Goal: Task Accomplishment & Management: Complete application form

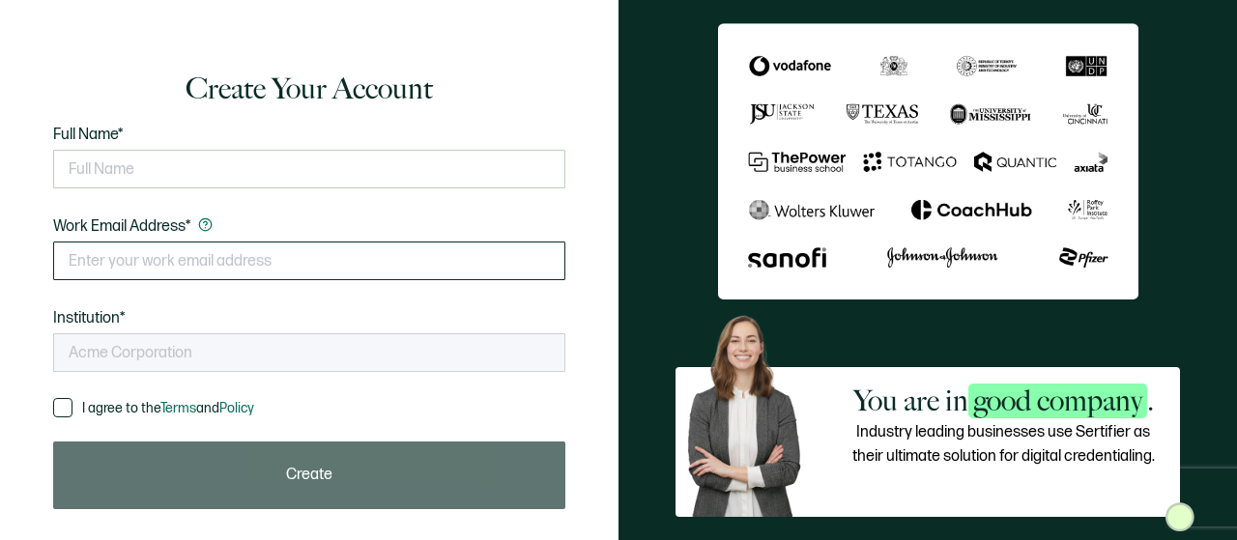
type input "[US_STATE][GEOGRAPHIC_DATA]"
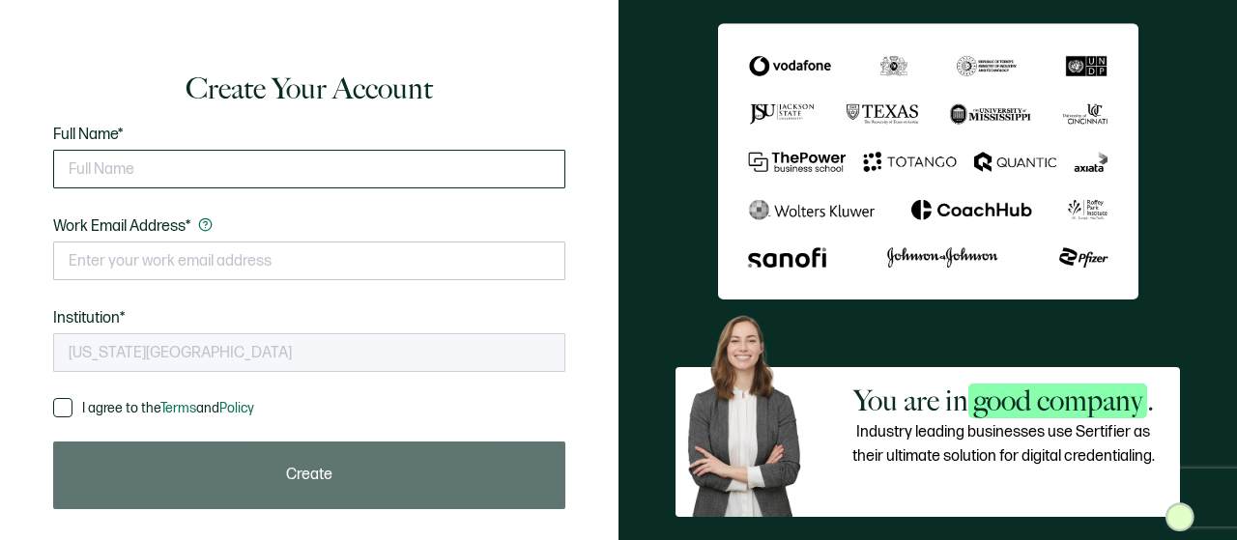
click at [417, 171] on input "text" at bounding box center [309, 169] width 512 height 39
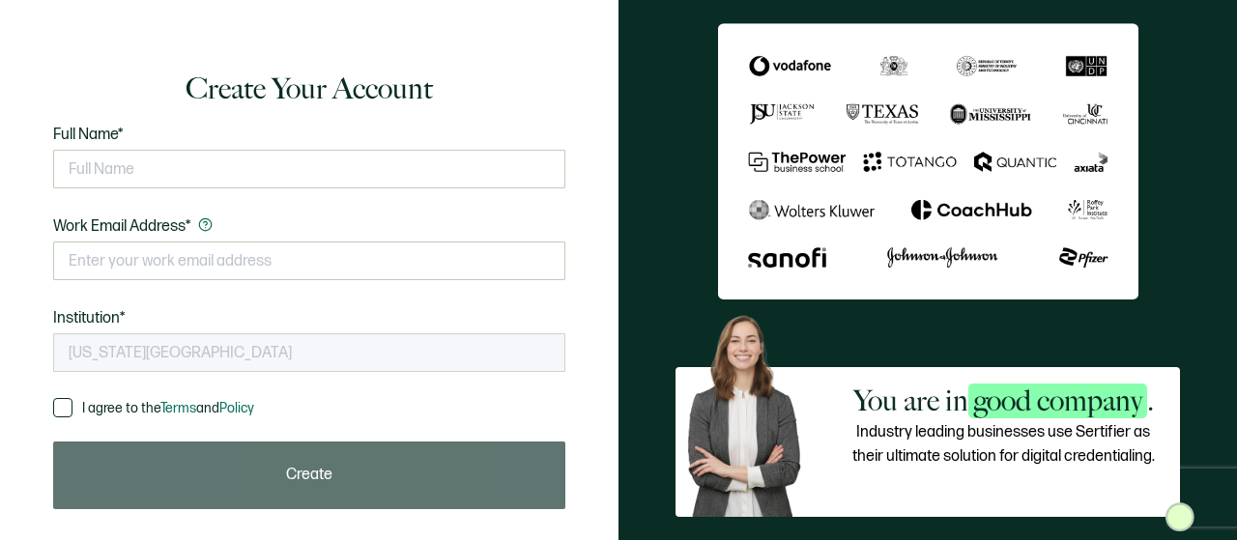
type input "[PERSON_NAME]"
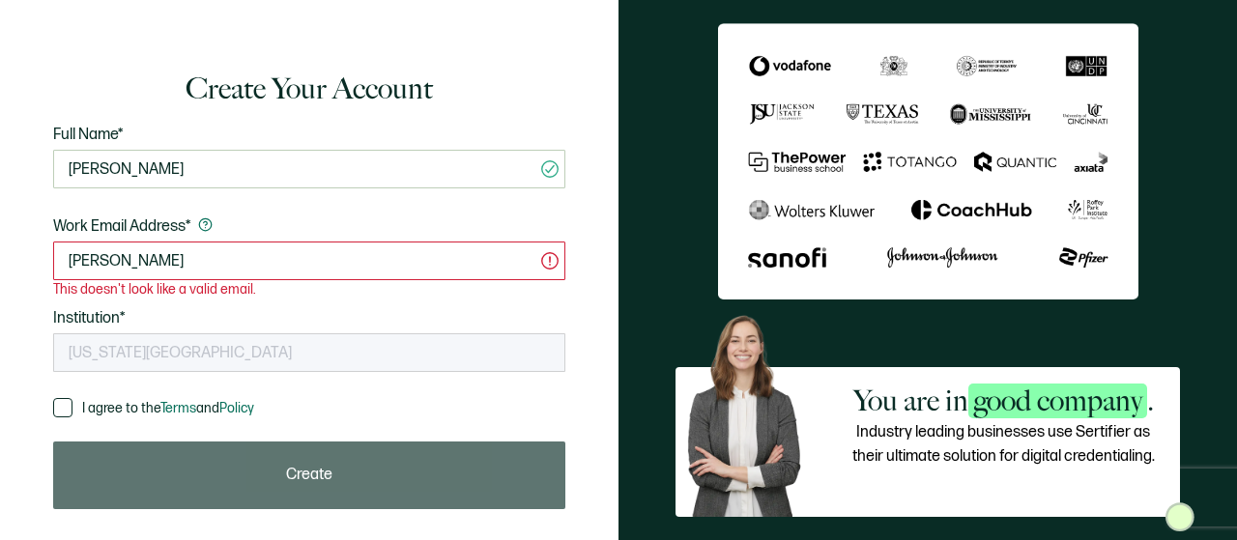
click at [235, 266] on input "[PERSON_NAME]" at bounding box center [309, 261] width 512 height 39
drag, startPoint x: 230, startPoint y: 265, endPoint x: 0, endPoint y: 206, distance: 237.4
click at [0, 206] on div "Create Your Account Full Name* [PERSON_NAME] Please enter your full name. Work …" at bounding box center [309, 270] width 618 height 536
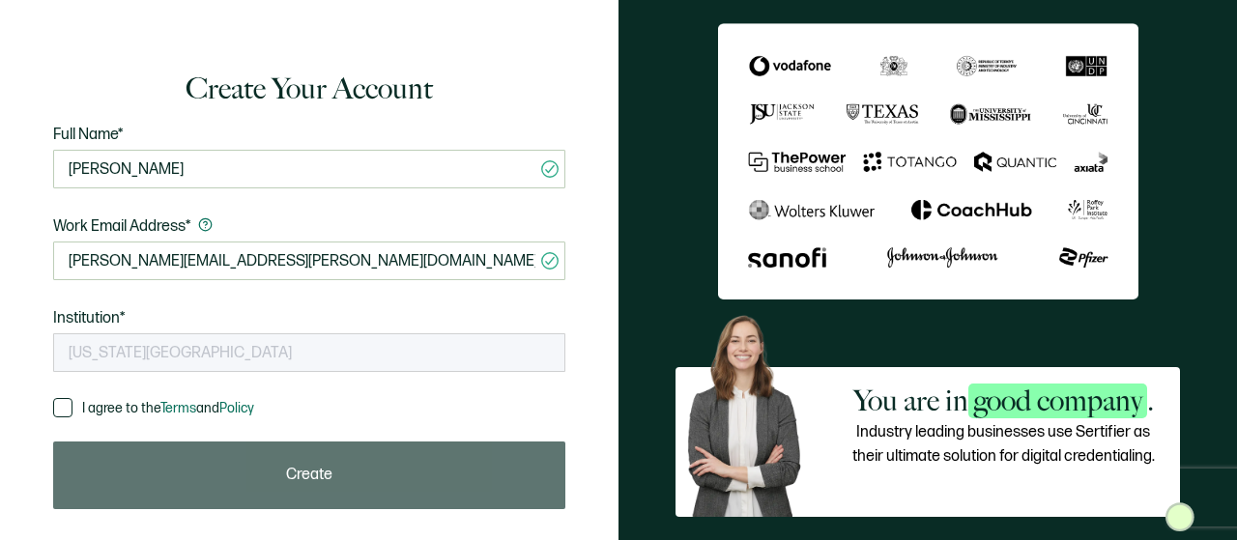
type input "[PERSON_NAME][EMAIL_ADDRESS][PERSON_NAME][DOMAIN_NAME]"
click at [60, 407] on span at bounding box center [62, 407] width 19 height 19
click at [72, 398] on input "I agree to the Terms and Policy" at bounding box center [72, 398] width 0 height 0
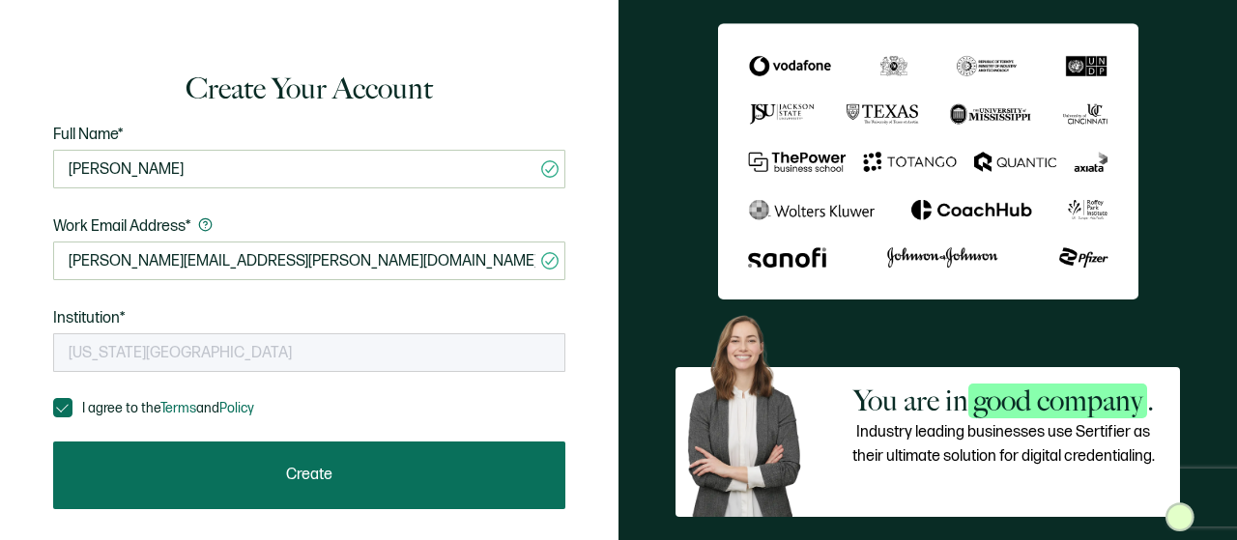
click at [275, 472] on button "Create" at bounding box center [309, 475] width 512 height 68
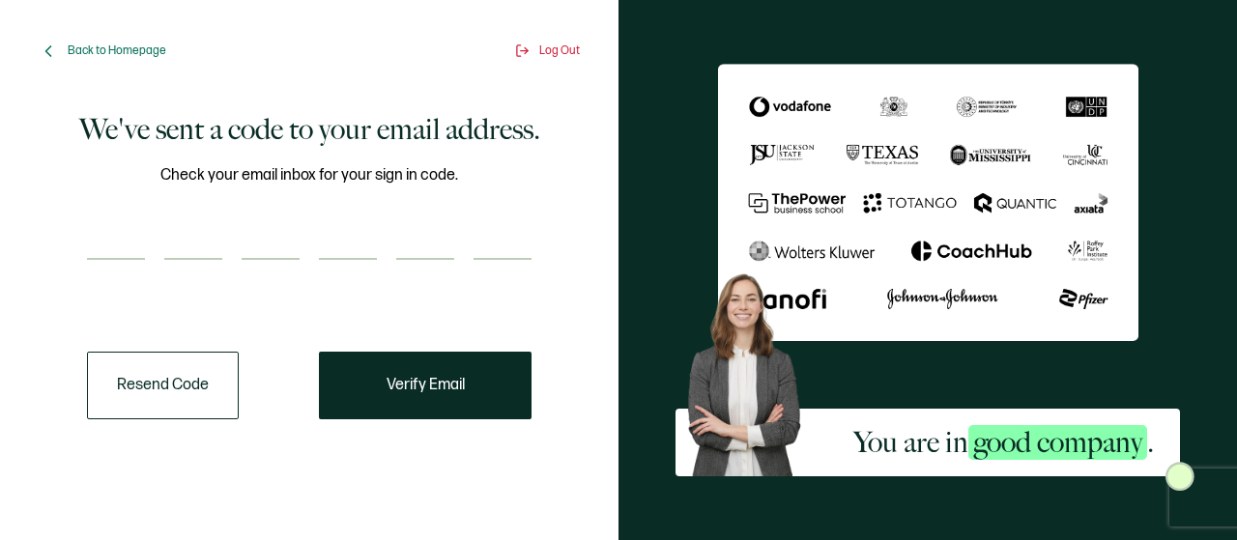
click at [108, 242] on input "number" at bounding box center [116, 240] width 58 height 39
paste input "3"
type input "3"
type input "4"
type input "5"
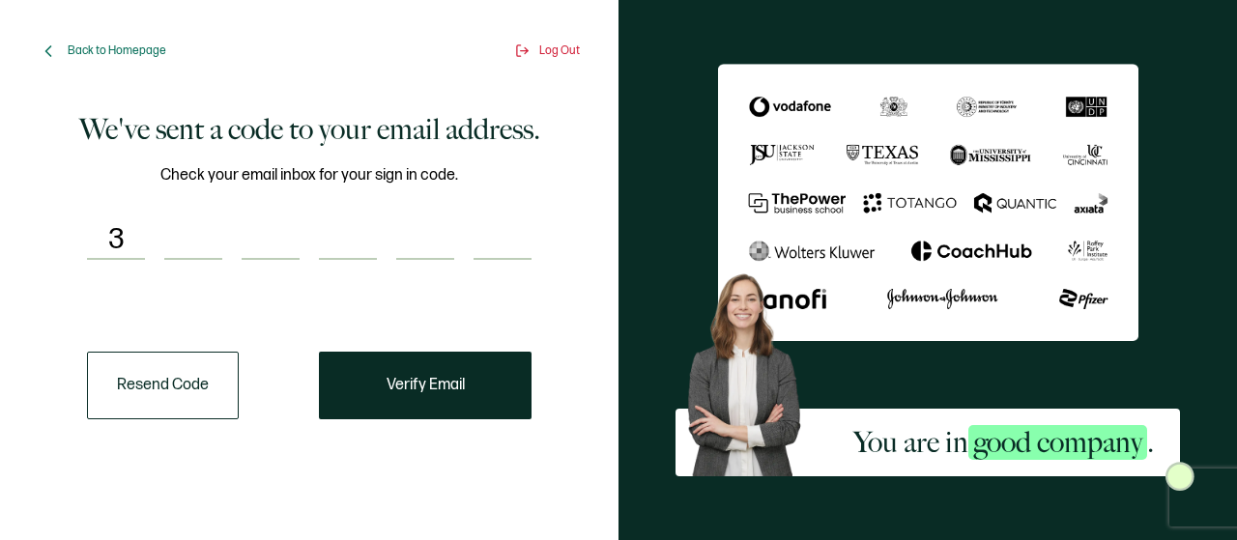
type input "9"
type input "8"
type input "0"
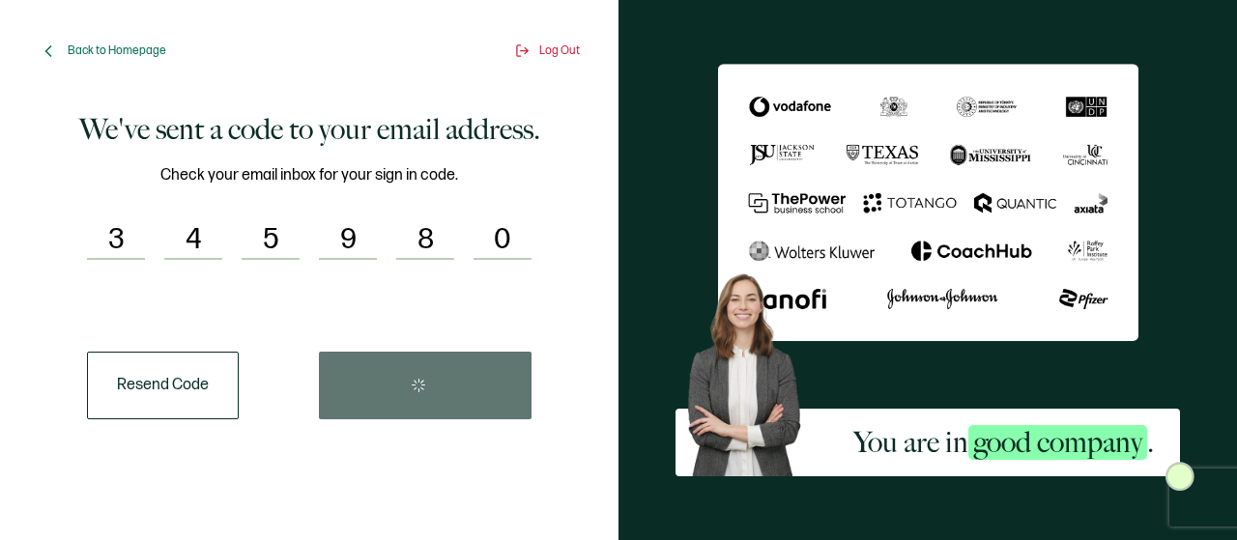
click at [108, 242] on input "3" at bounding box center [116, 240] width 58 height 39
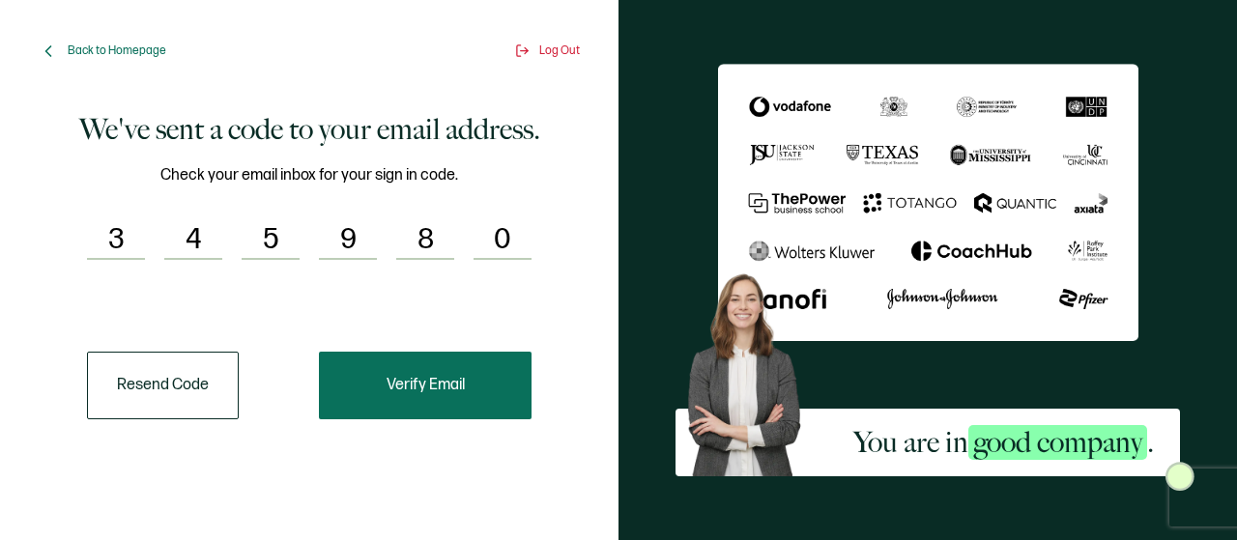
click at [354, 379] on button "Verify Email" at bounding box center [425, 386] width 213 height 68
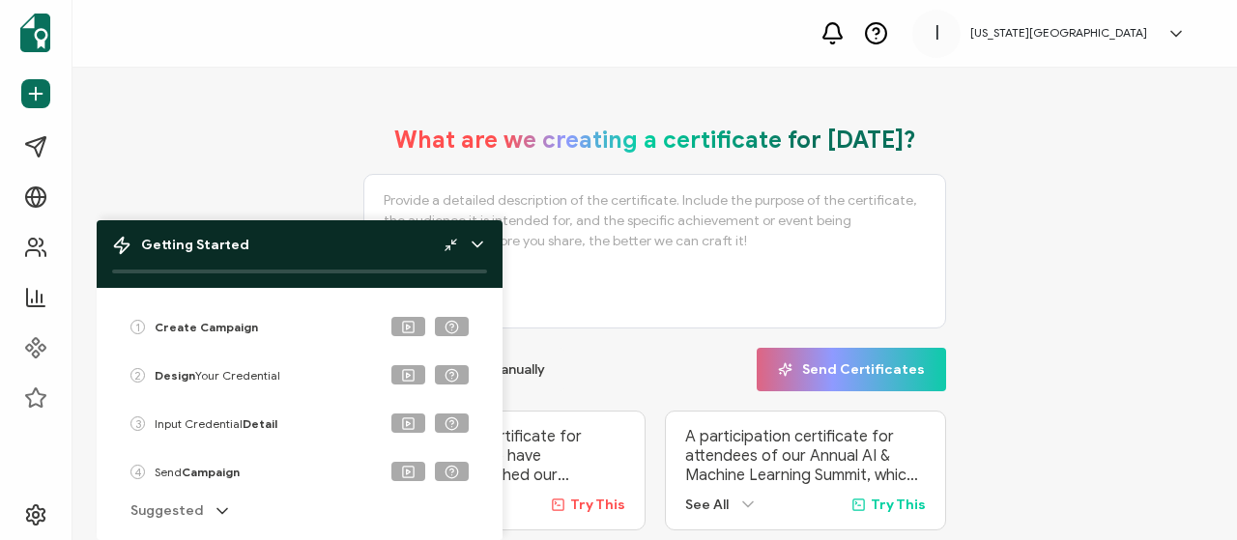
click at [251, 147] on div "What are we creating a certificate for [DATE]? Skip and create manually Send Ce…" at bounding box center [655, 397] width 1068 height 583
click at [1067, 300] on div "What are we creating a certificate for [DATE]? Skip and create manually Send Ce…" at bounding box center [655, 397] width 1068 height 583
click at [477, 248] on icon at bounding box center [477, 244] width 19 height 19
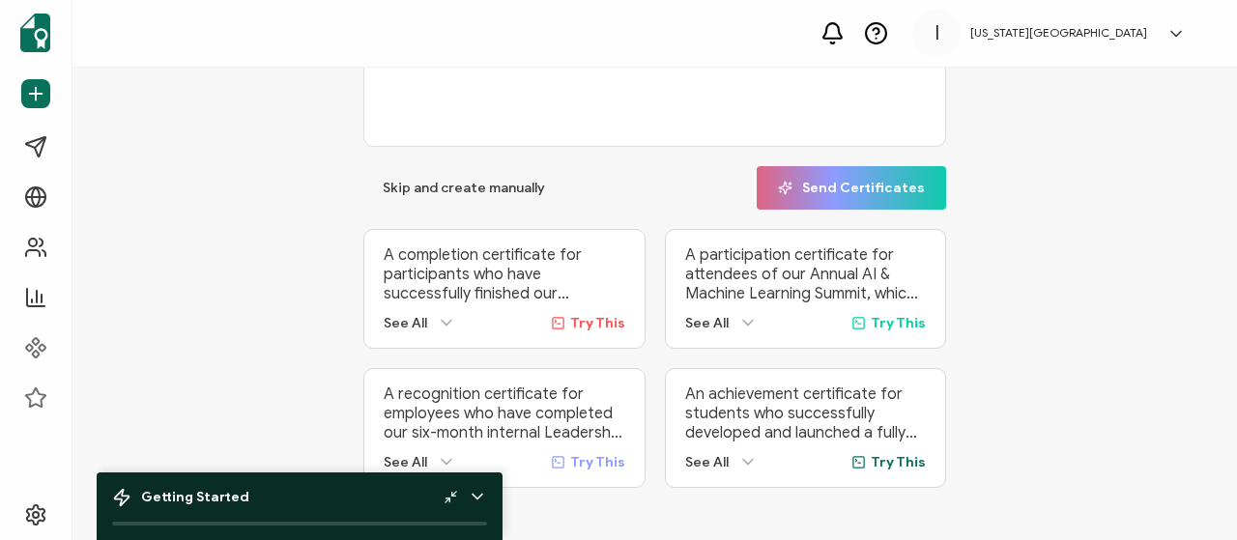
scroll to position [195, 0]
